Goal: Transaction & Acquisition: Purchase product/service

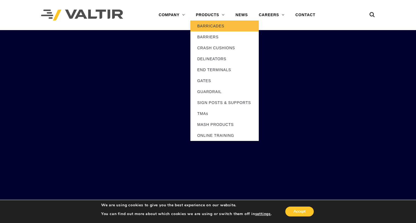
click at [211, 24] on link "BARRICADES" at bounding box center [224, 26] width 68 height 11
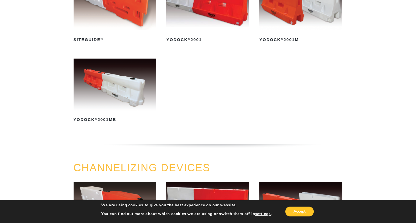
scroll to position [164, 0]
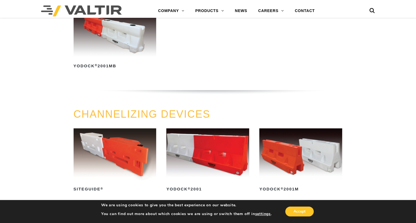
click at [122, 52] on img at bounding box center [115, 31] width 83 height 52
click at [105, 40] on img at bounding box center [115, 31] width 83 height 52
